Goal: Navigation & Orientation: Find specific page/section

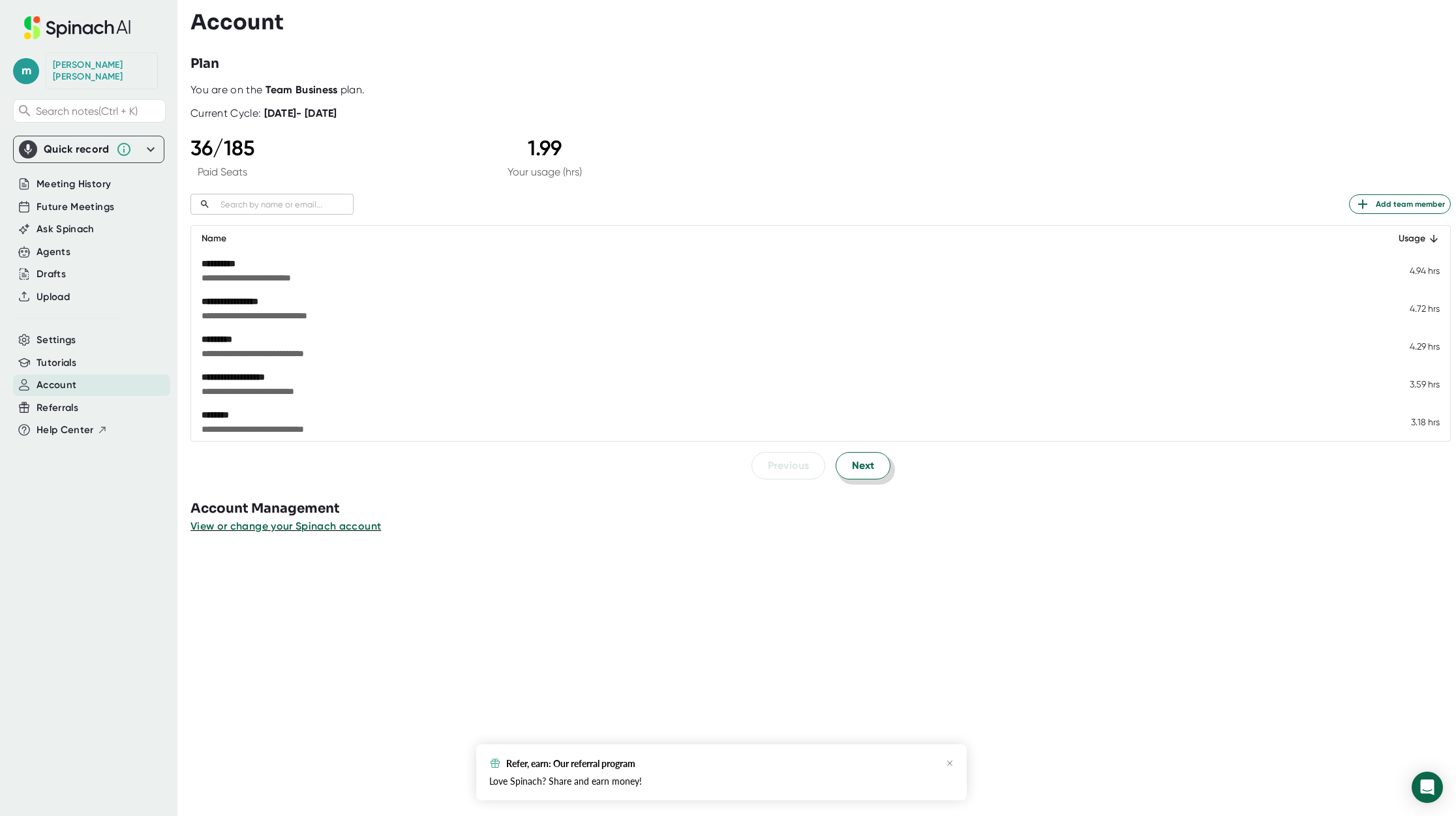
click at [864, 478] on button "Next" at bounding box center [863, 465] width 55 height 27
click at [768, 468] on span "Previous" at bounding box center [789, 465] width 41 height 16
click at [857, 469] on span "Next" at bounding box center [863, 465] width 22 height 16
click at [859, 468] on span "Next" at bounding box center [863, 465] width 22 height 16
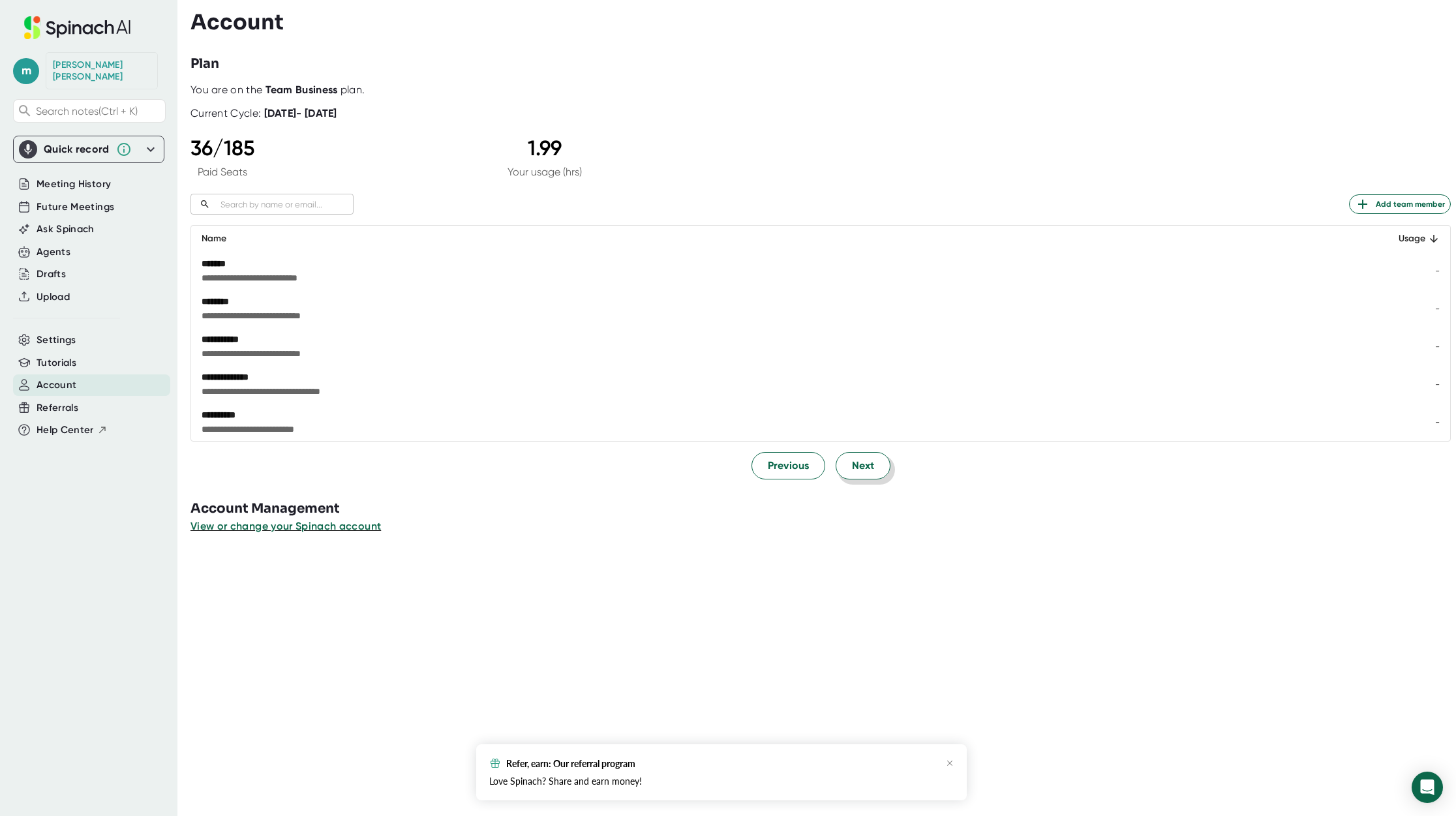
click at [838, 468] on button "Next" at bounding box center [863, 465] width 55 height 27
click at [859, 462] on span "Next" at bounding box center [863, 465] width 22 height 16
click at [860, 467] on span "Next" at bounding box center [863, 465] width 22 height 16
click at [853, 463] on span "Next" at bounding box center [863, 465] width 22 height 16
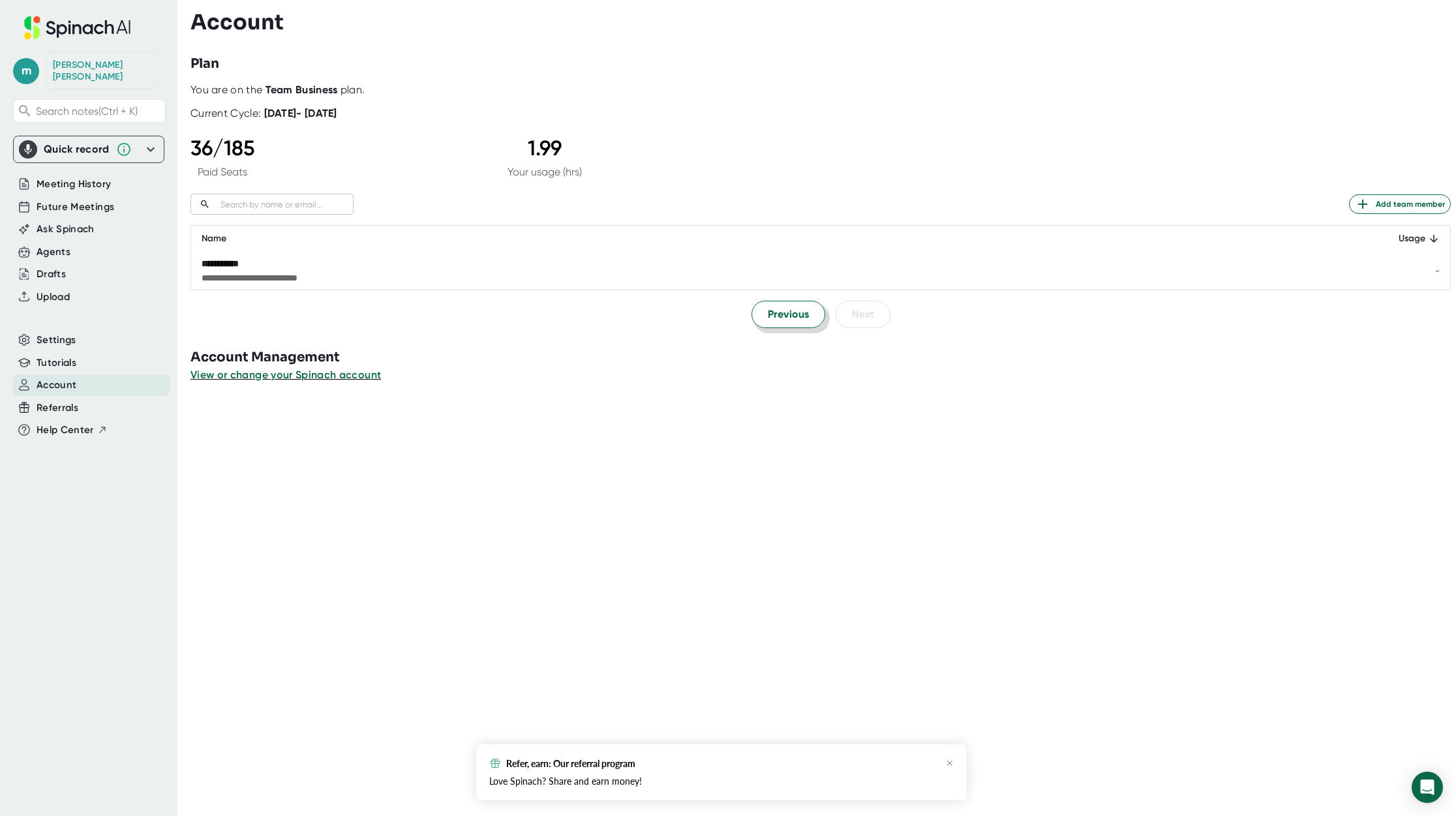
click at [781, 312] on span "Previous" at bounding box center [789, 314] width 41 height 16
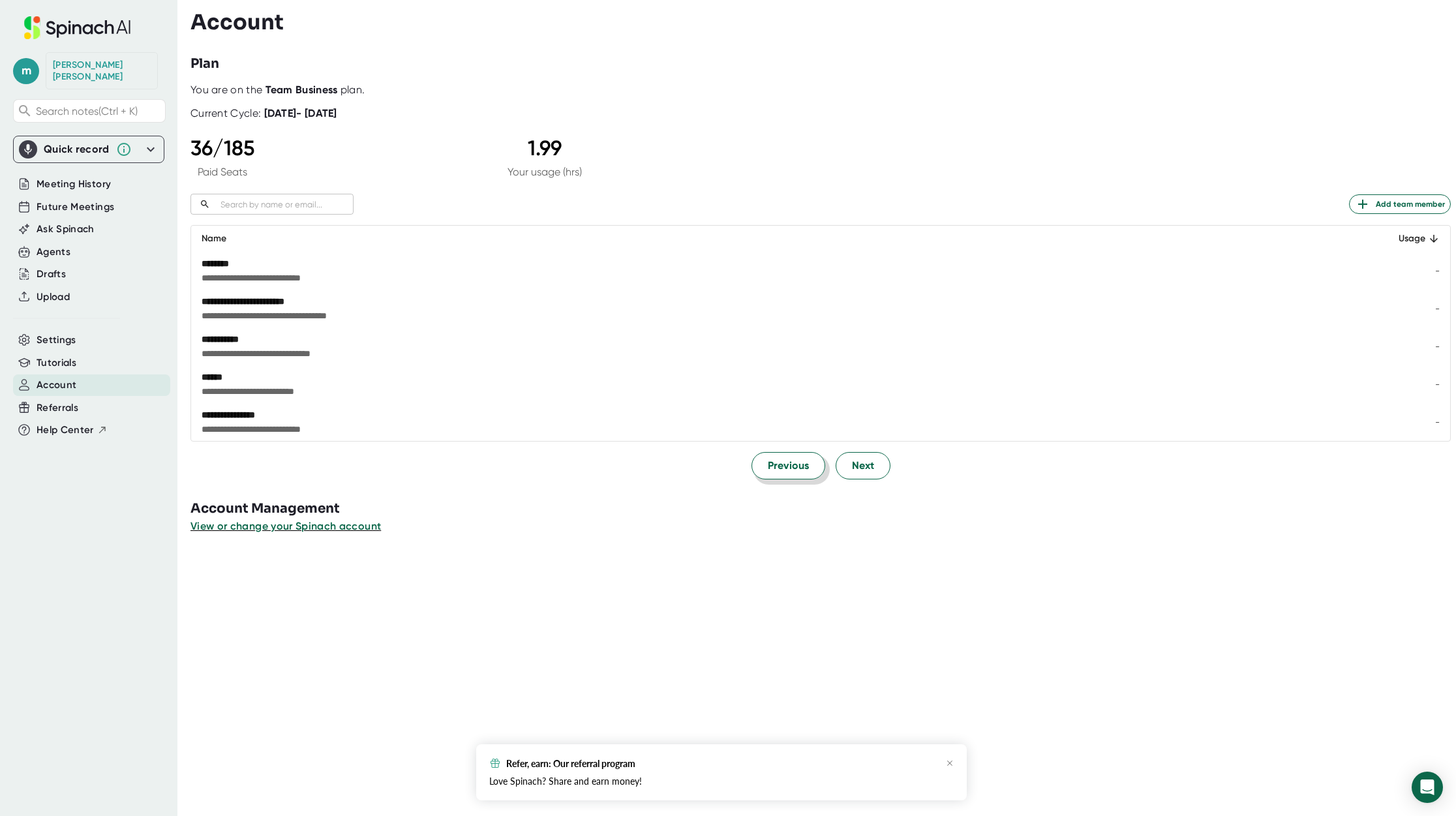
click at [785, 466] on span "Previous" at bounding box center [789, 465] width 41 height 16
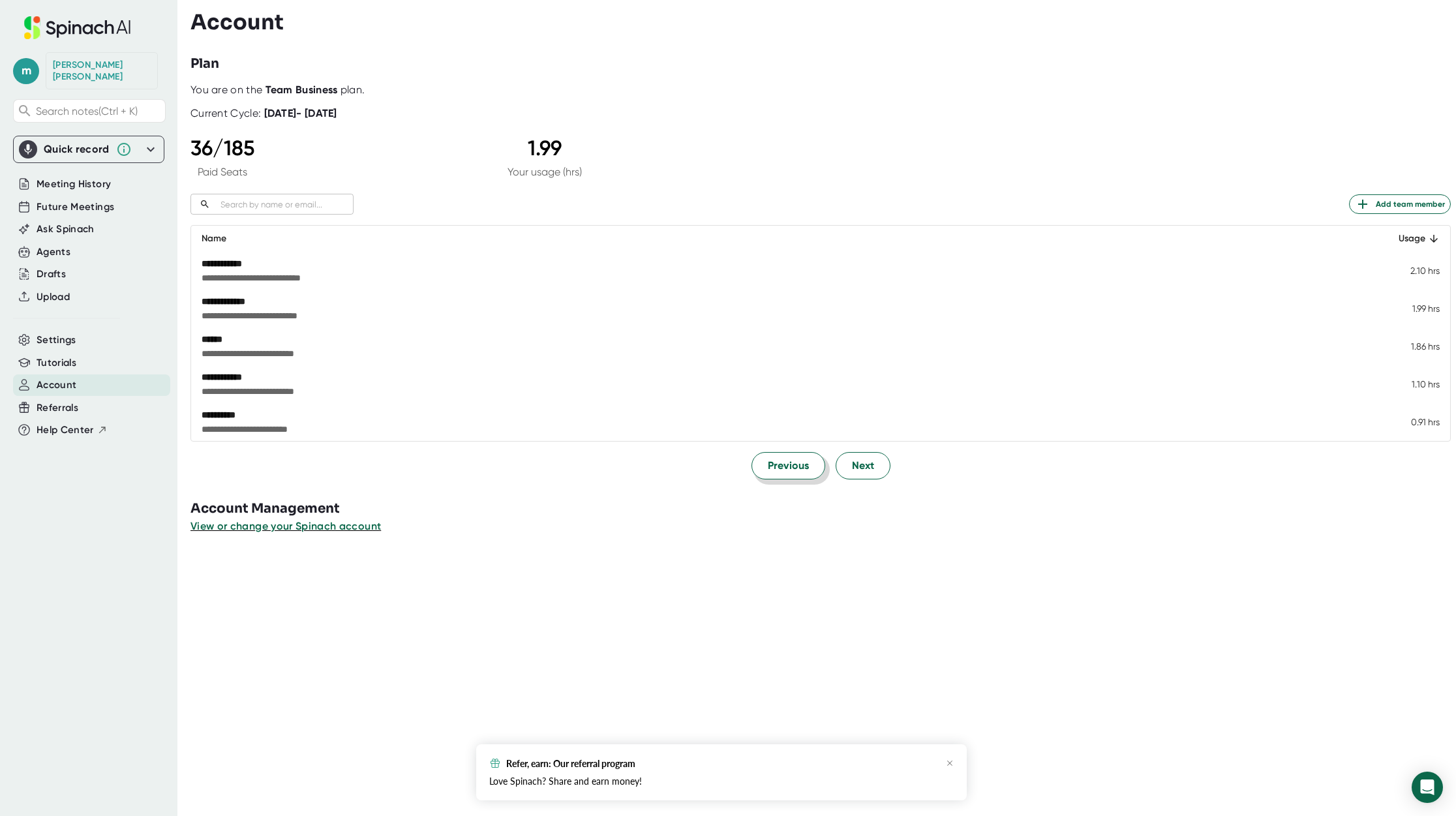
click at [785, 466] on span "Previous" at bounding box center [789, 465] width 41 height 16
click at [842, 468] on button "Next" at bounding box center [863, 465] width 55 height 27
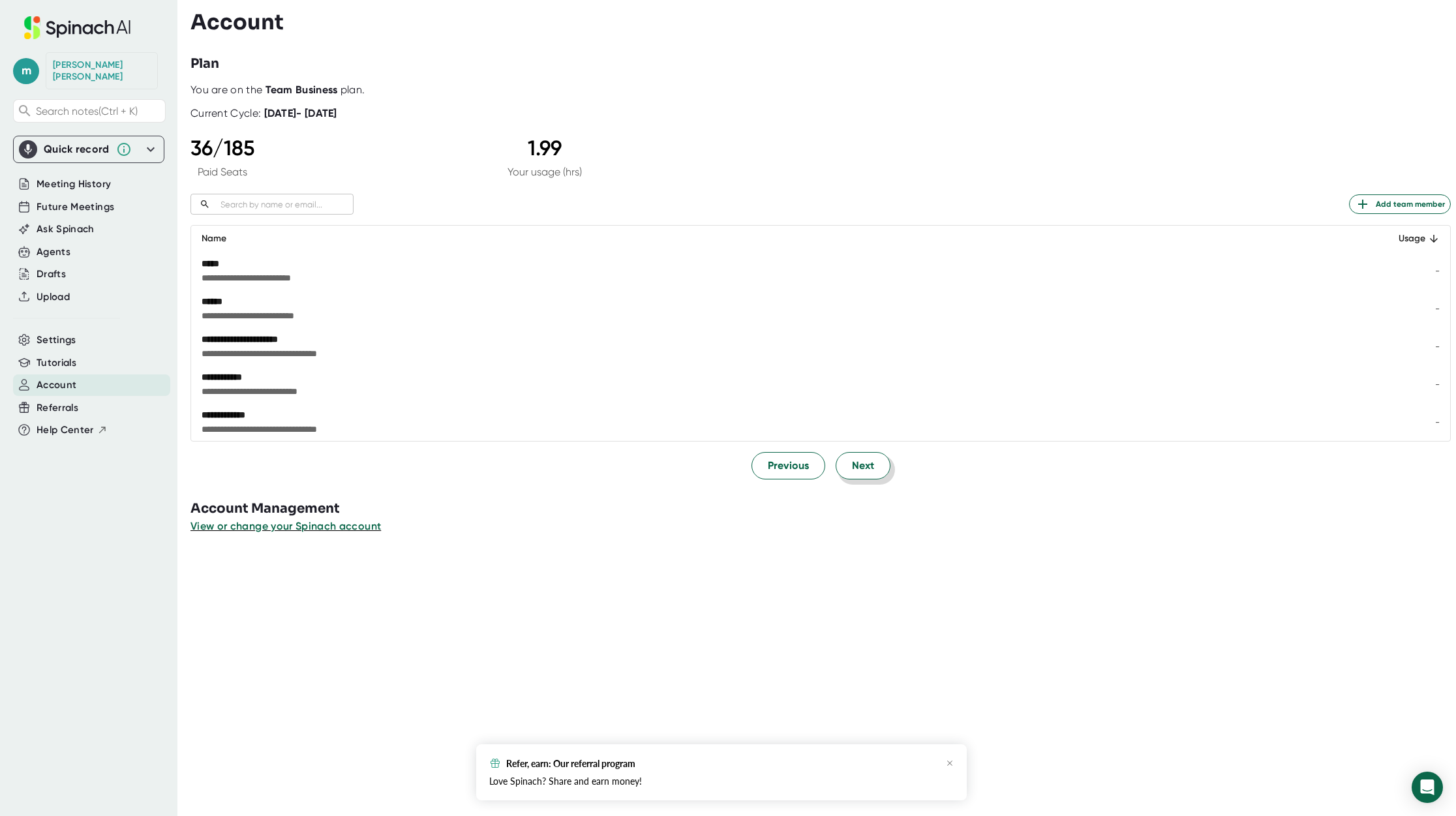
click at [842, 468] on button "Next" at bounding box center [863, 465] width 55 height 27
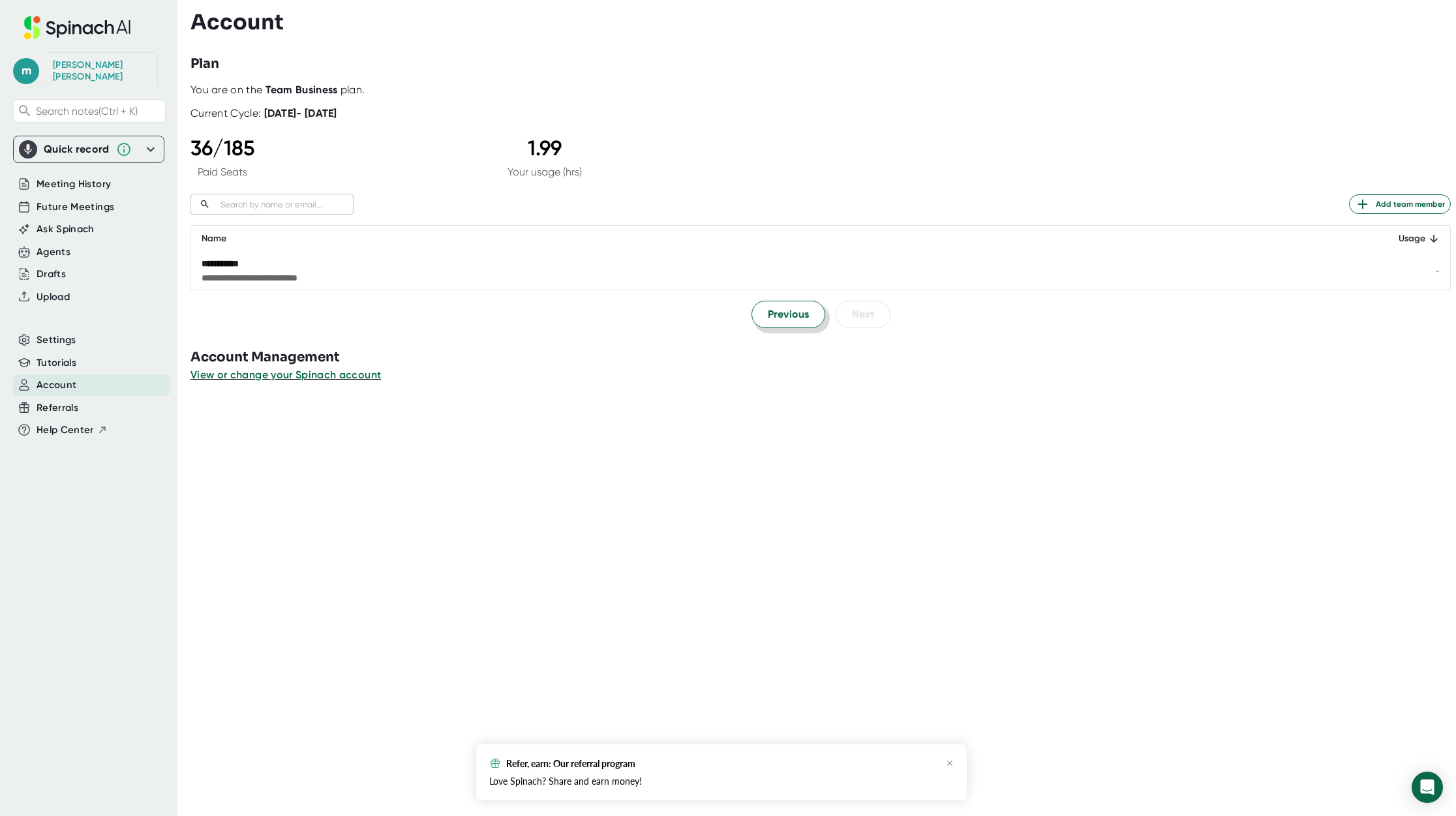
click at [768, 307] on span "Previous" at bounding box center [789, 314] width 41 height 16
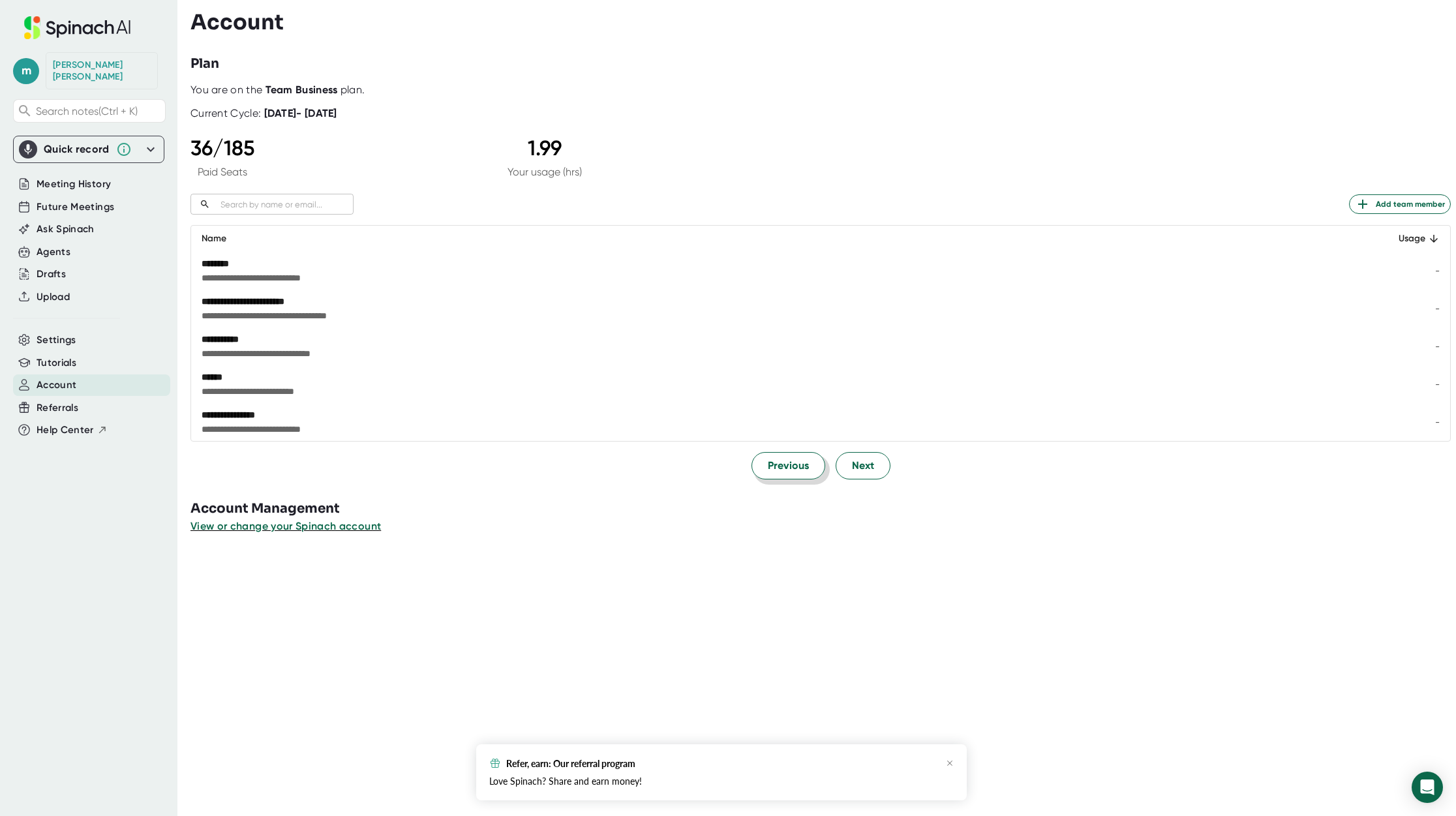
click at [768, 307] on div "**********" at bounding box center [666, 302] width 931 height 13
click at [778, 465] on span "Previous" at bounding box center [789, 465] width 41 height 16
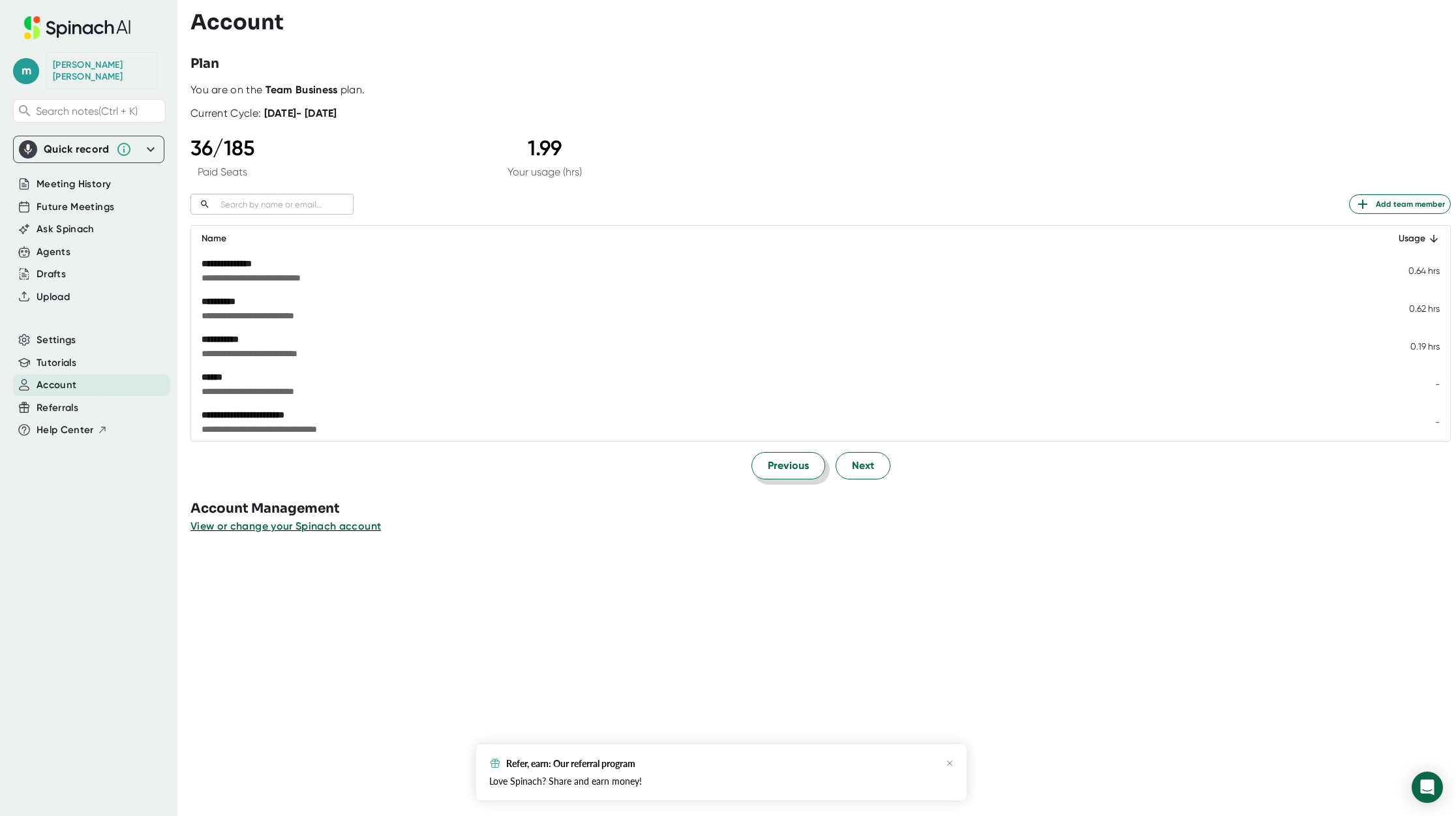
click at [778, 465] on span "Previous" at bounding box center [789, 465] width 41 height 16
